Goal: Task Accomplishment & Management: Complete application form

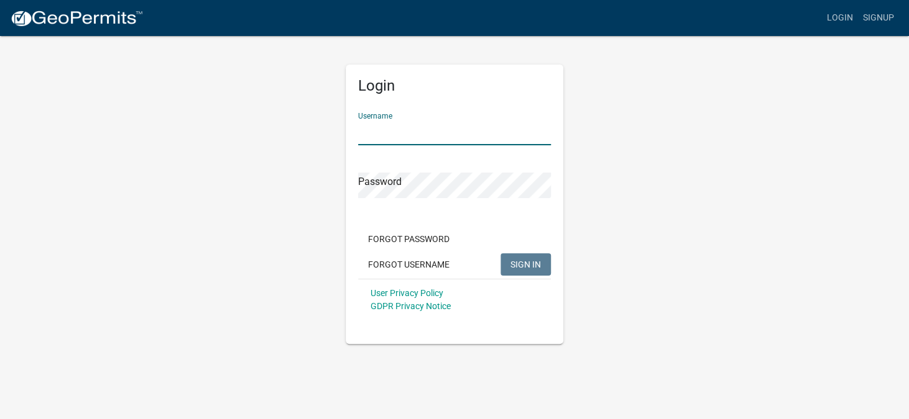
click at [426, 133] on input "Username" at bounding box center [454, 132] width 193 height 25
type input "Kevhol75"
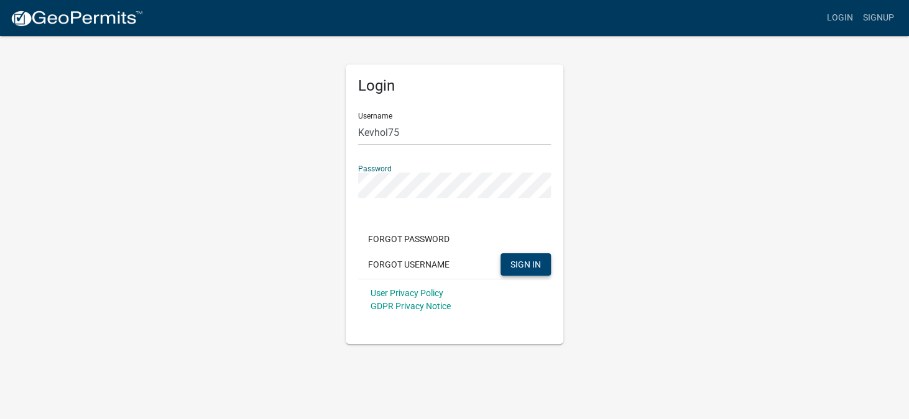
click at [510, 267] on span "SIGN IN" at bounding box center [525, 264] width 30 height 10
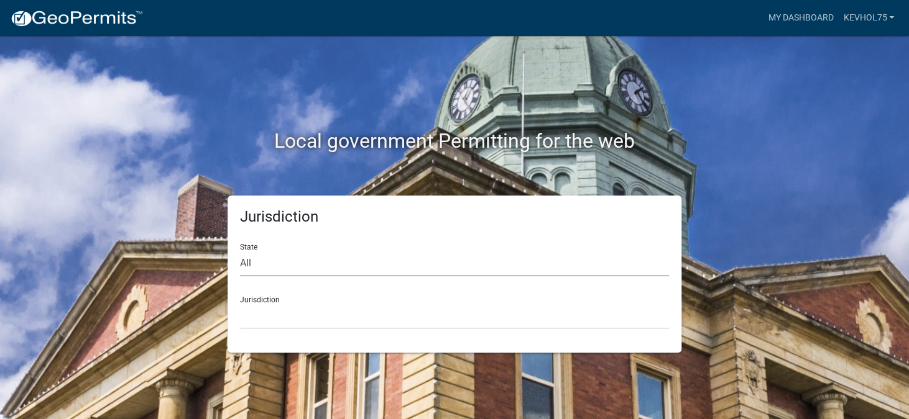
click at [266, 252] on select "All [US_STATE] [US_STATE] [US_STATE] [US_STATE] [US_STATE] [US_STATE] [US_STATE…" at bounding box center [454, 263] width 429 height 25
select select "[US_STATE]"
click at [240, 251] on select "All [US_STATE] [US_STATE] [US_STATE] [US_STATE] [US_STATE] [US_STATE] [US_STATE…" at bounding box center [454, 263] width 429 height 25
click at [314, 317] on select "[GEOGRAPHIC_DATA], [US_STATE] [GEOGRAPHIC_DATA], [US_STATE] [GEOGRAPHIC_DATA], …" at bounding box center [454, 316] width 429 height 25
